Goal: Information Seeking & Learning: Find specific fact

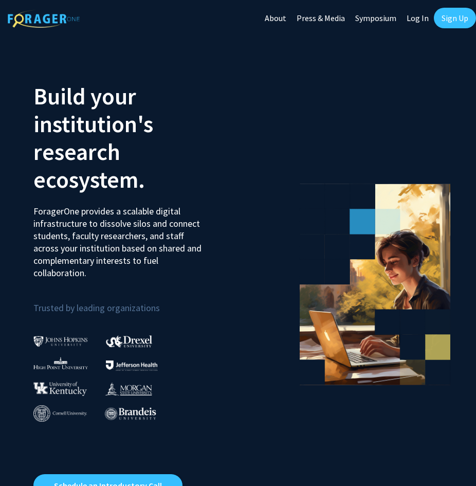
click at [412, 21] on link "Log In" at bounding box center [418, 18] width 32 height 36
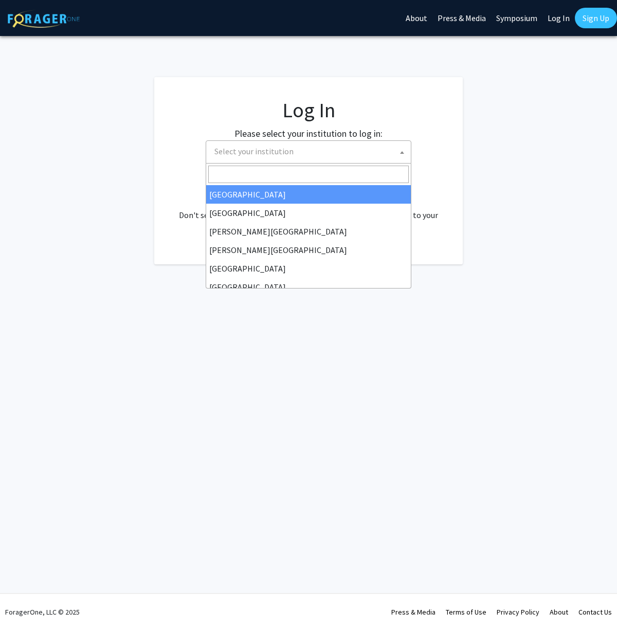
click at [342, 145] on span "Select your institution" at bounding box center [310, 151] width 201 height 21
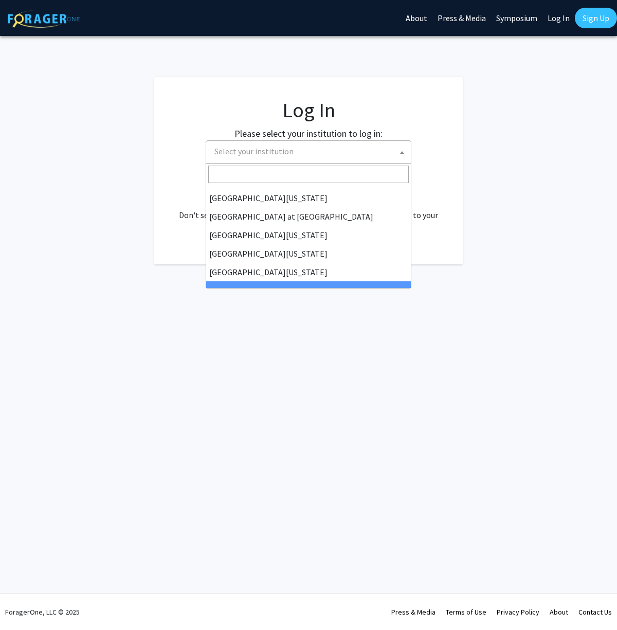
scroll to position [360, 0]
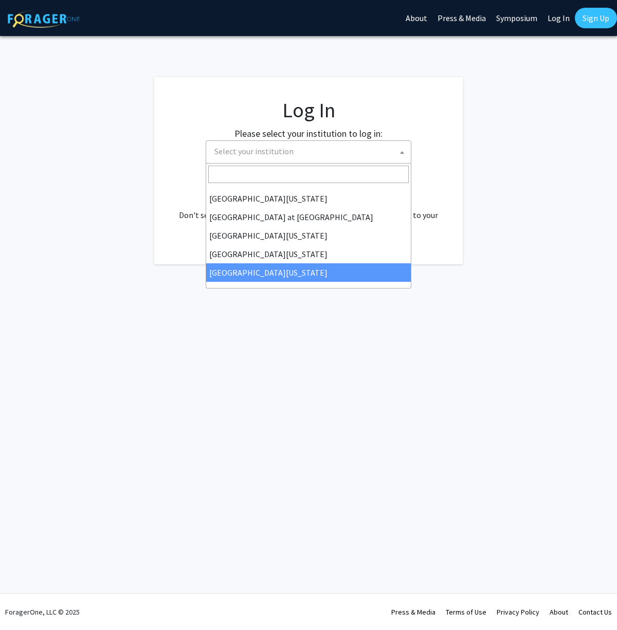
select select "33"
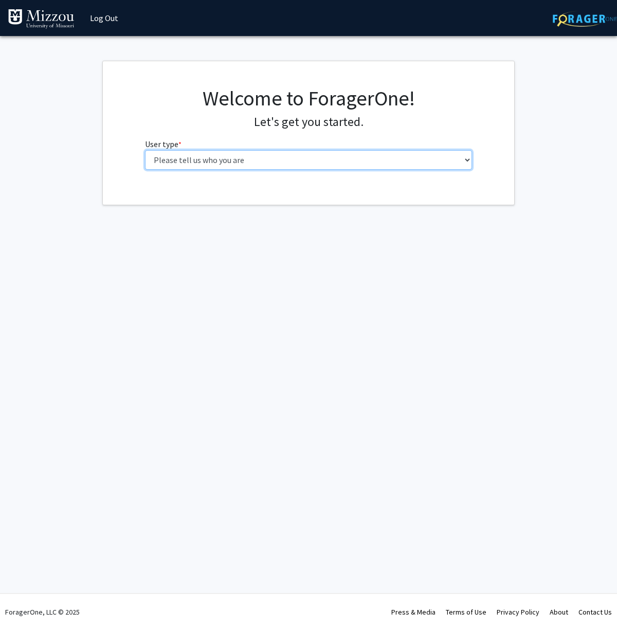
select select "1: undergrad"
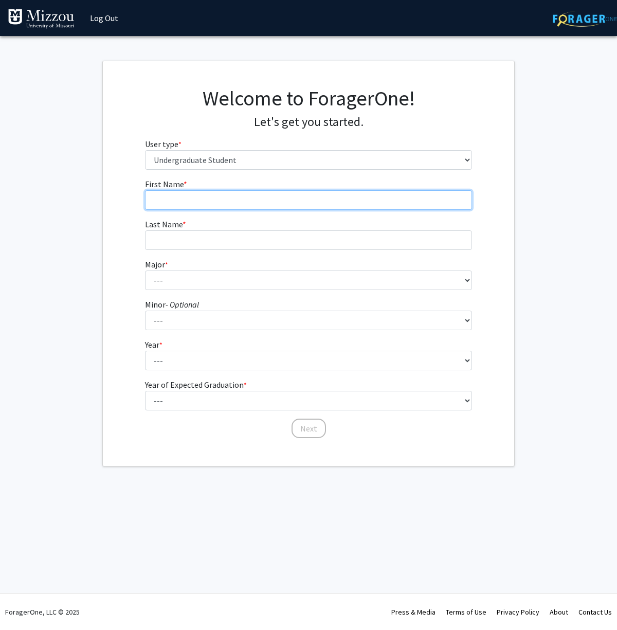
click at [313, 197] on input "First Name * required" at bounding box center [308, 200] width 327 height 20
type input "[PERSON_NAME]"
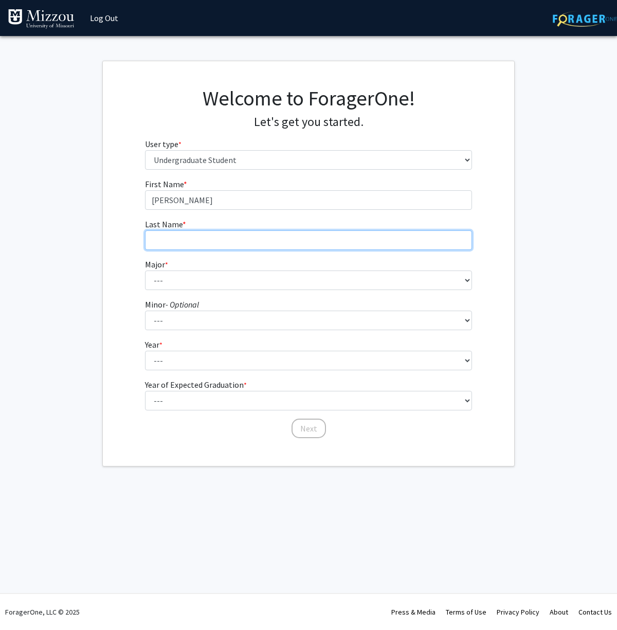
click at [309, 239] on input "Last Name * required" at bounding box center [308, 240] width 327 height 20
type input "Walker"
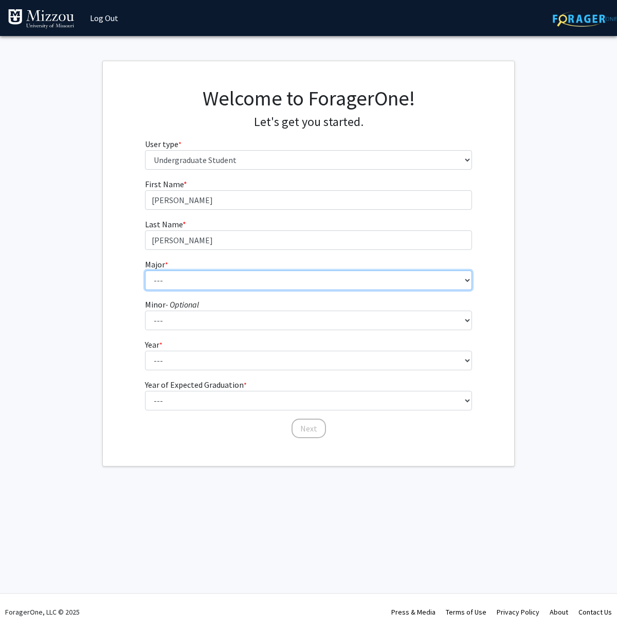
select select "88: 2586"
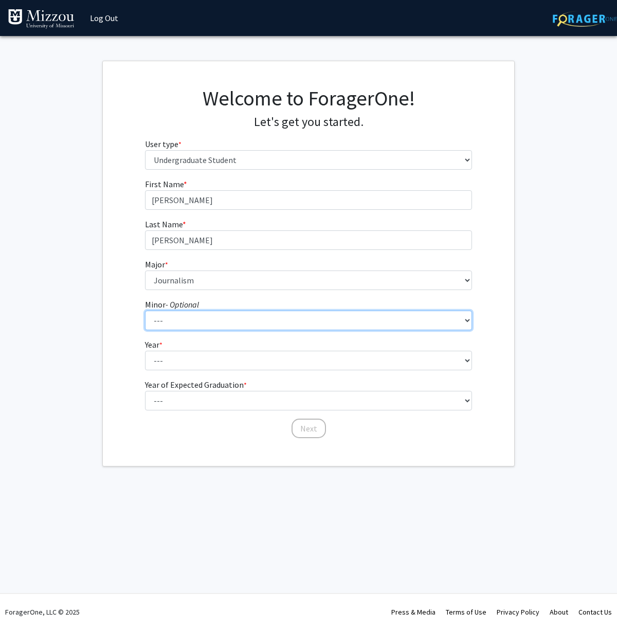
select select "32: 1988"
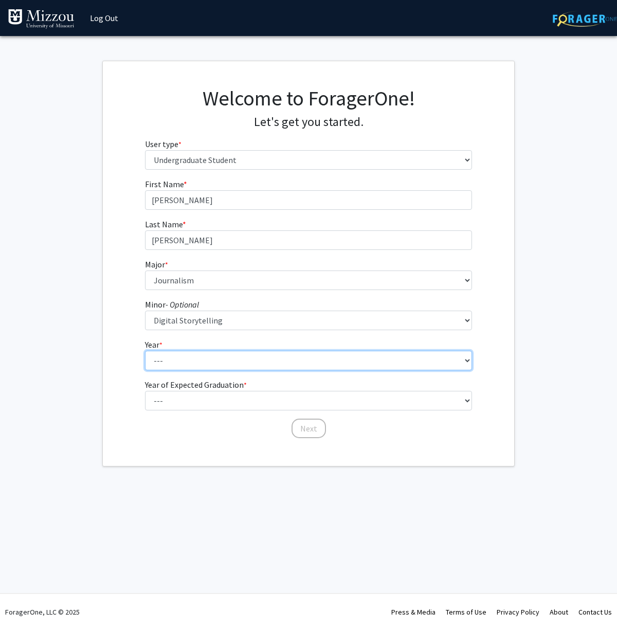
select select "2: sophomore"
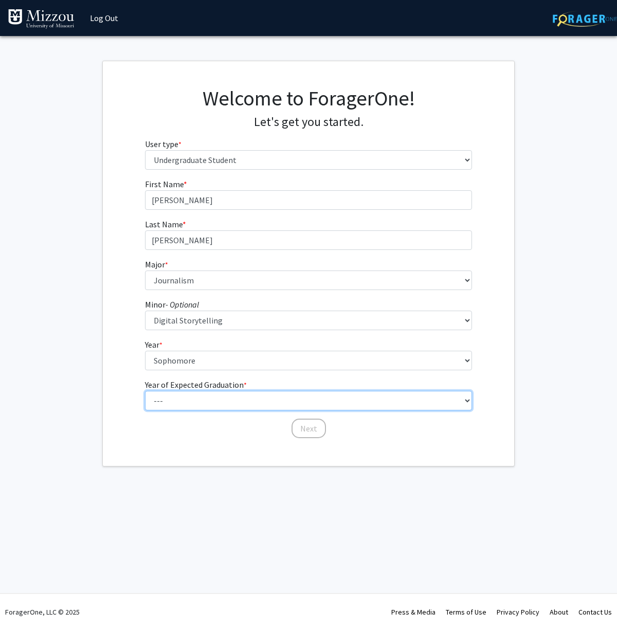
select select "4: 2028"
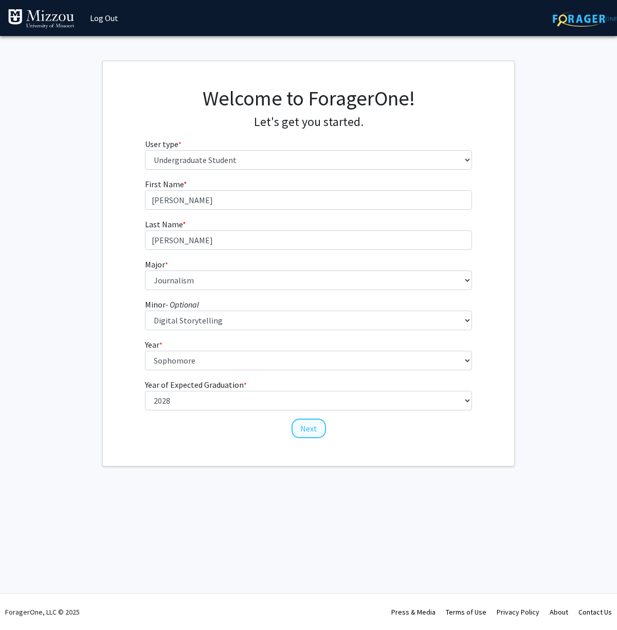
click at [298, 430] on button "Next" at bounding box center [309, 428] width 34 height 20
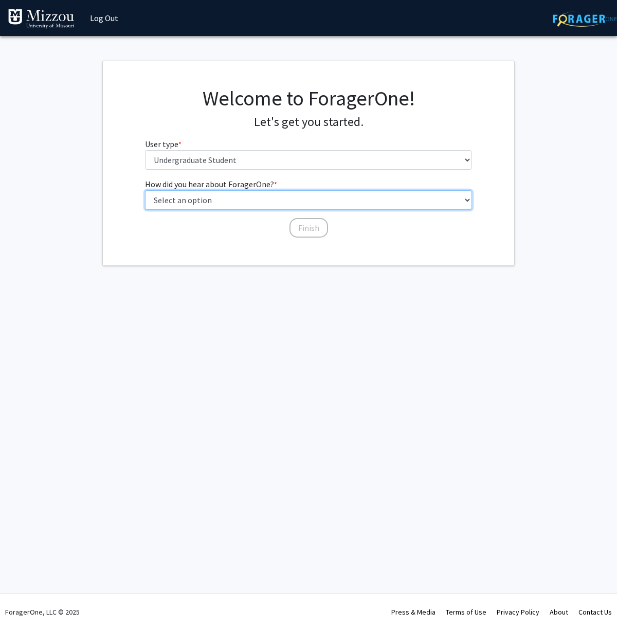
select select "1: peer_recommendation"
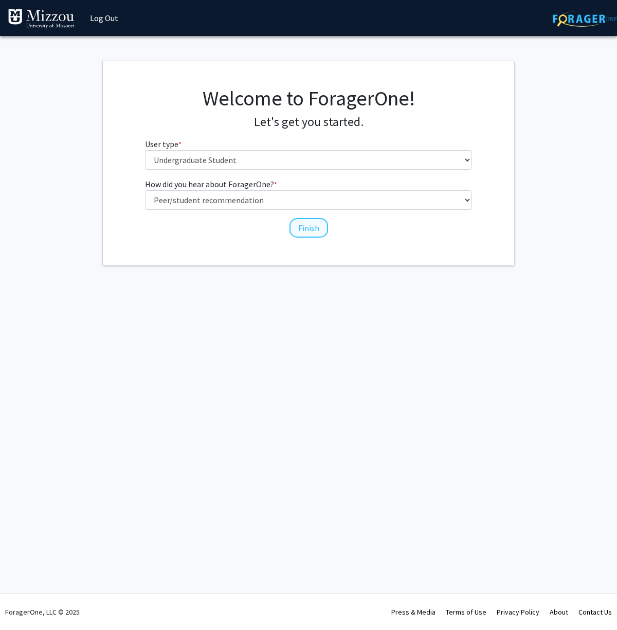
click at [312, 228] on button "Finish" at bounding box center [308, 228] width 39 height 20
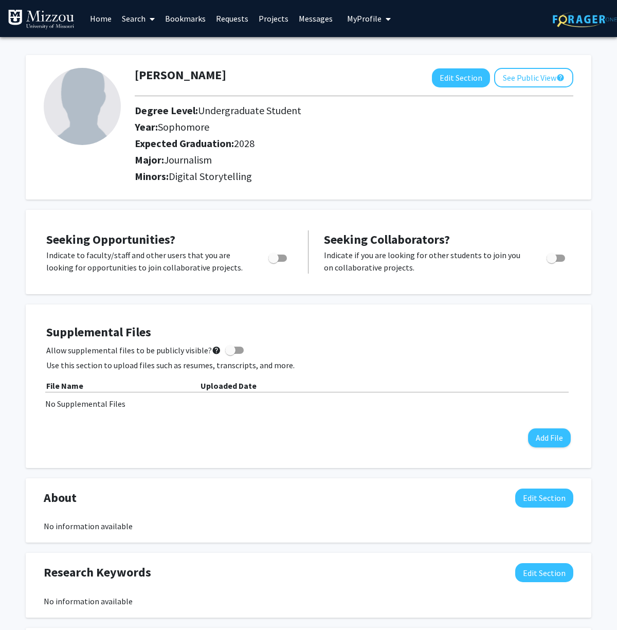
click at [138, 24] on link "Search" at bounding box center [138, 19] width 43 height 36
click at [230, 50] on link "Faculty/Staff" at bounding box center [212, 47] width 191 height 15
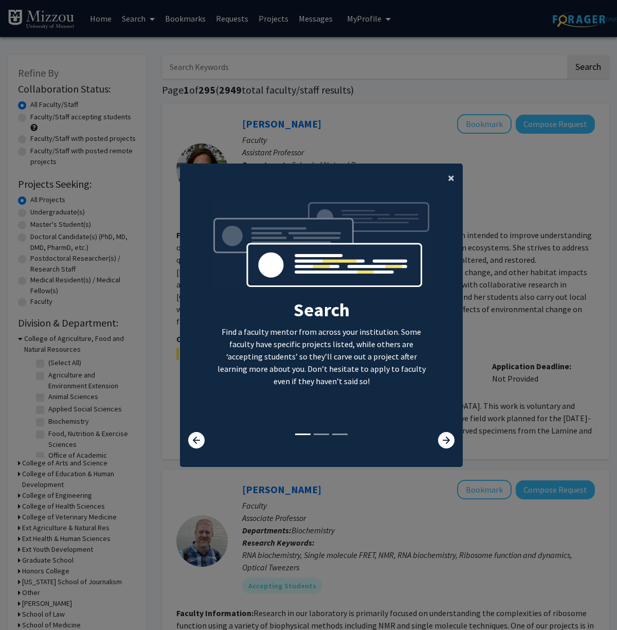
click at [452, 176] on span "×" at bounding box center [451, 178] width 7 height 16
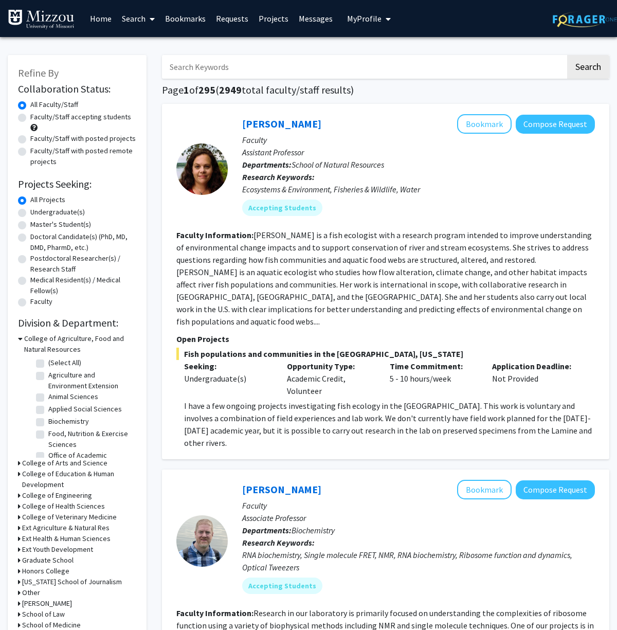
click at [310, 68] on input "Search Keywords" at bounding box center [364, 67] width 404 height 24
type input "carolyn orbann"
click at [588, 68] on button "Search" at bounding box center [588, 67] width 42 height 24
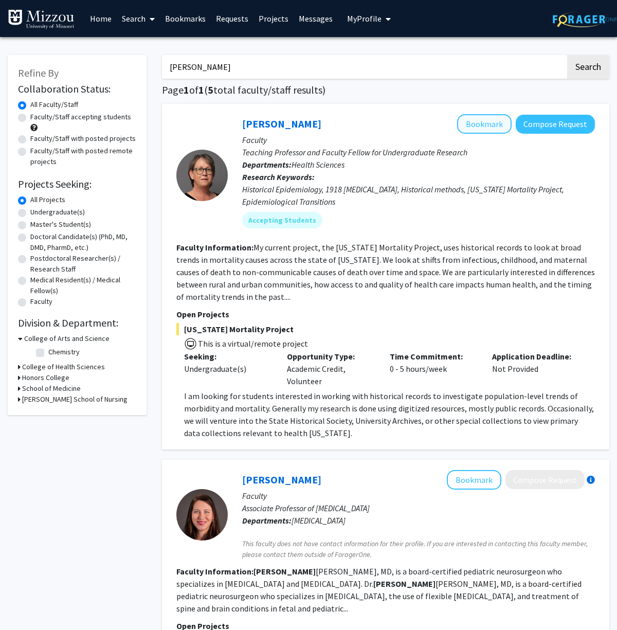
click at [496, 124] on button "Bookmark" at bounding box center [484, 124] width 54 height 20
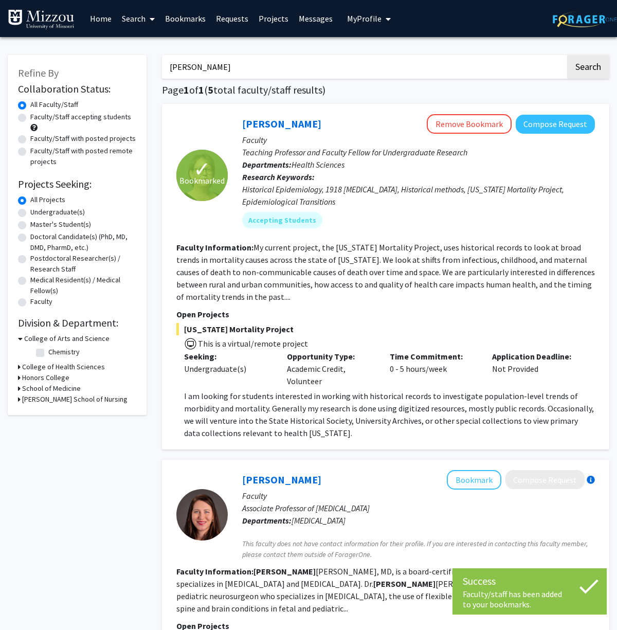
click at [276, 127] on link "Carolyn Orbann" at bounding box center [281, 123] width 79 height 13
